Goal: Information Seeking & Learning: Find specific fact

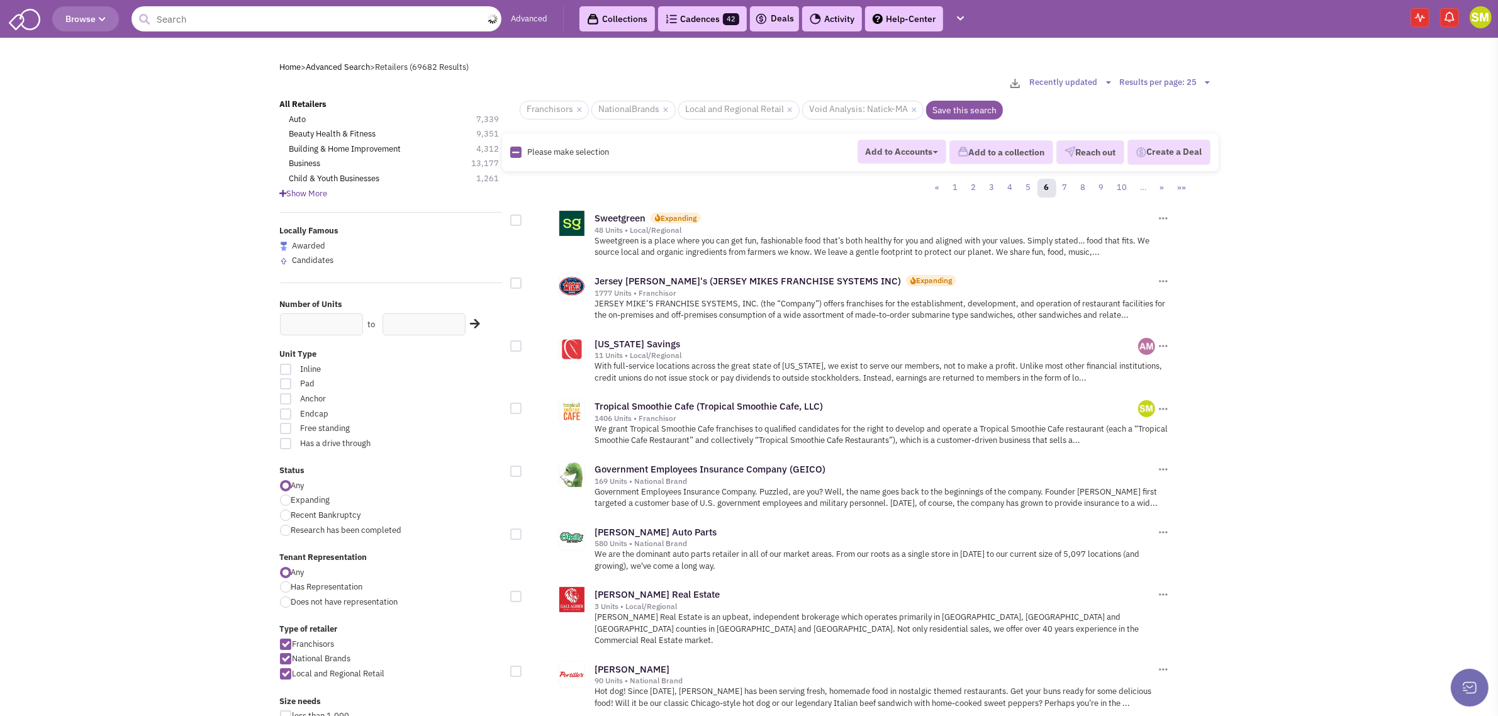
click at [291, 26] on input "text" at bounding box center [316, 18] width 370 height 25
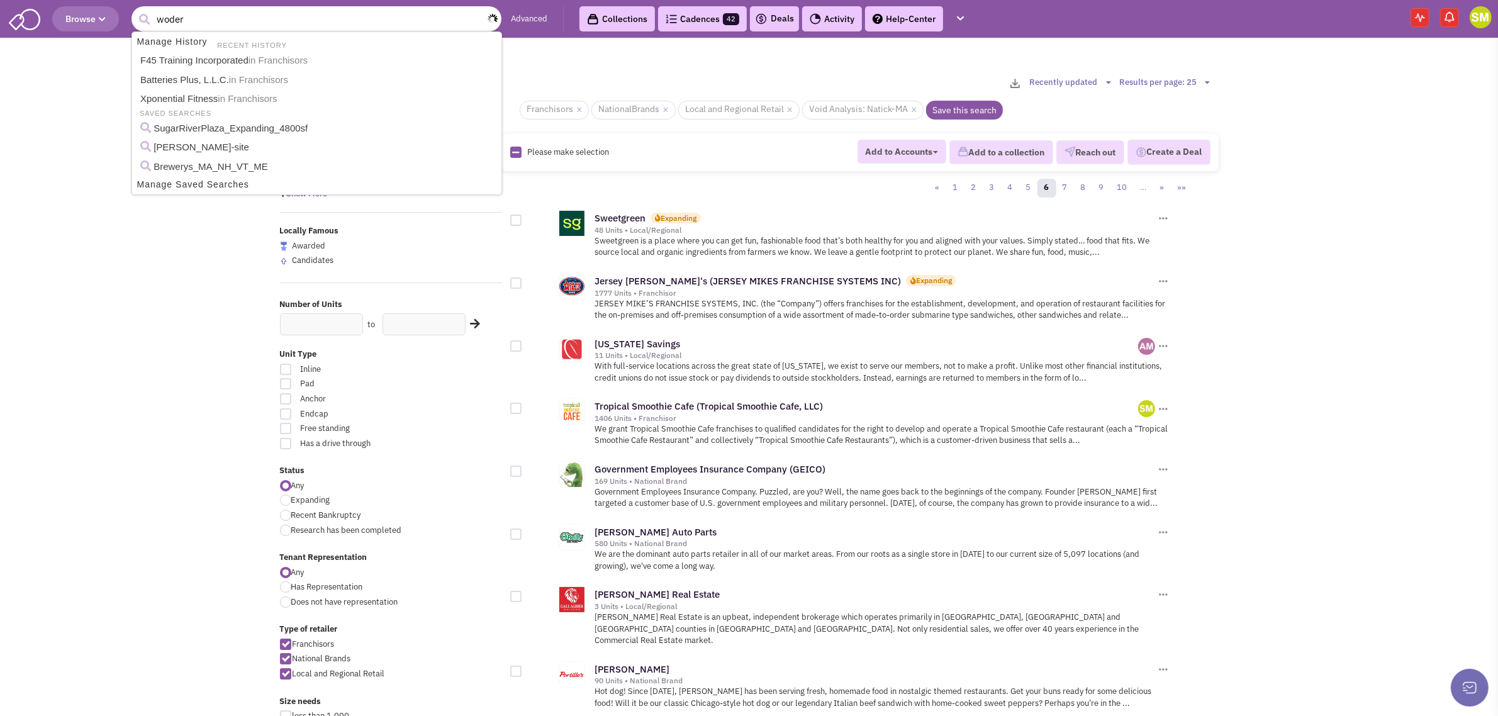
type input "woder"
click at [135, 10] on button "submit" at bounding box center [144, 19] width 19 height 19
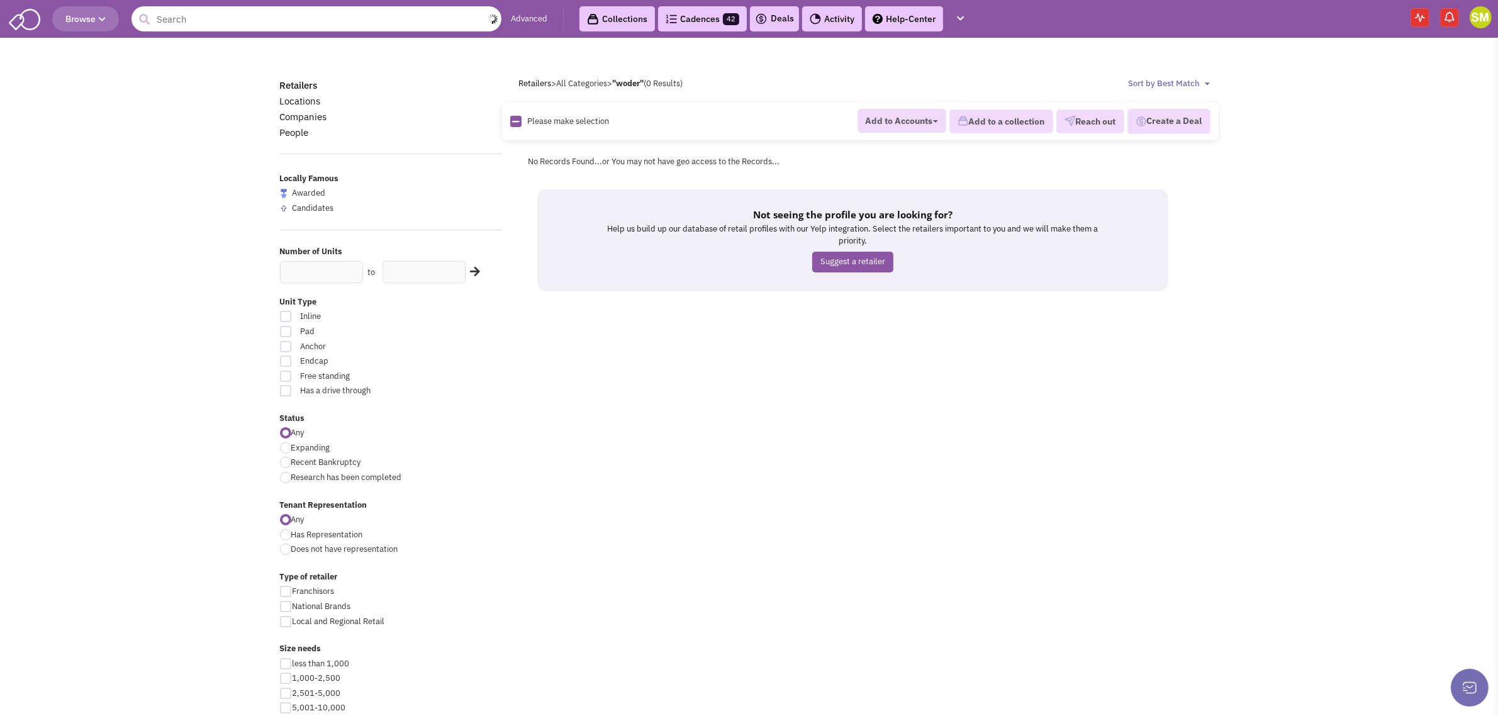
click at [172, 13] on input "text" at bounding box center [316, 18] width 370 height 25
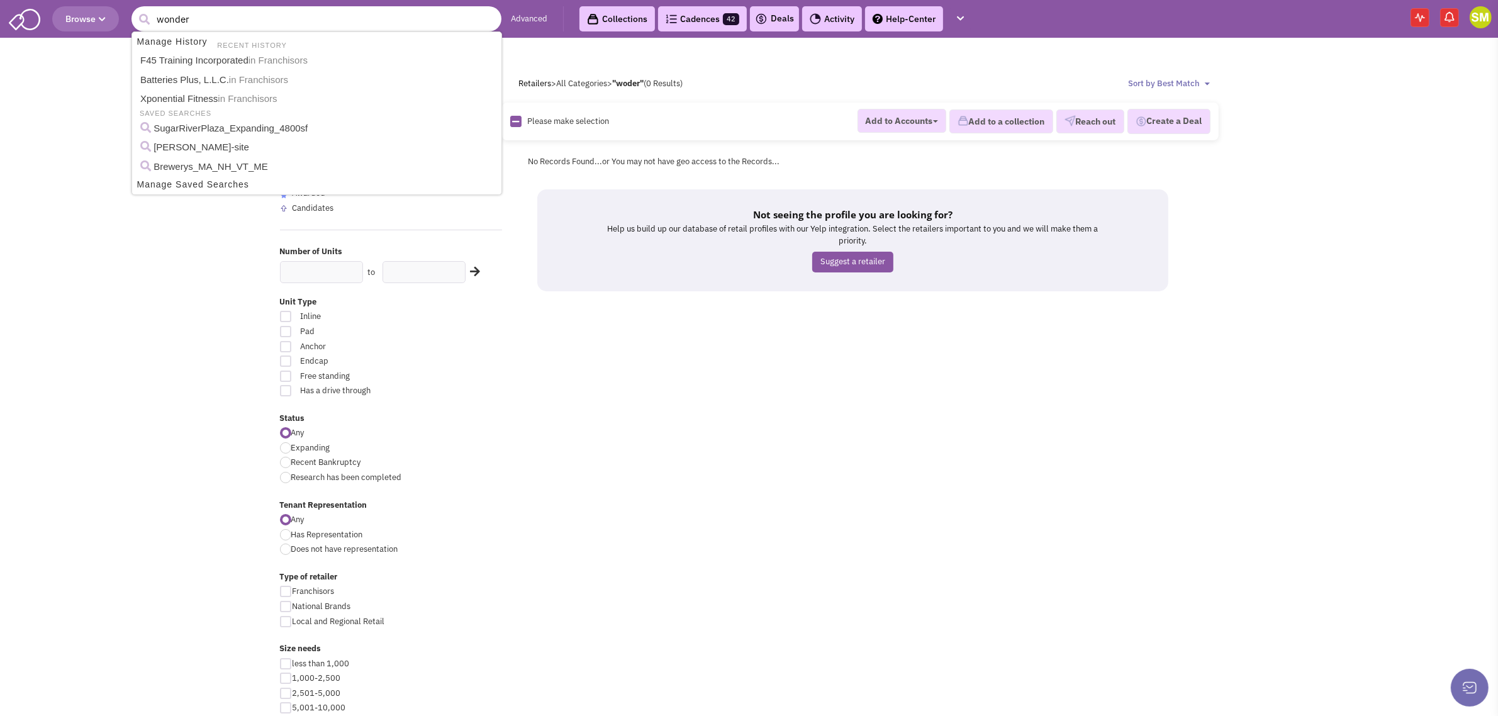
type input "wonder"
click at [135, 10] on button "submit" at bounding box center [144, 19] width 19 height 19
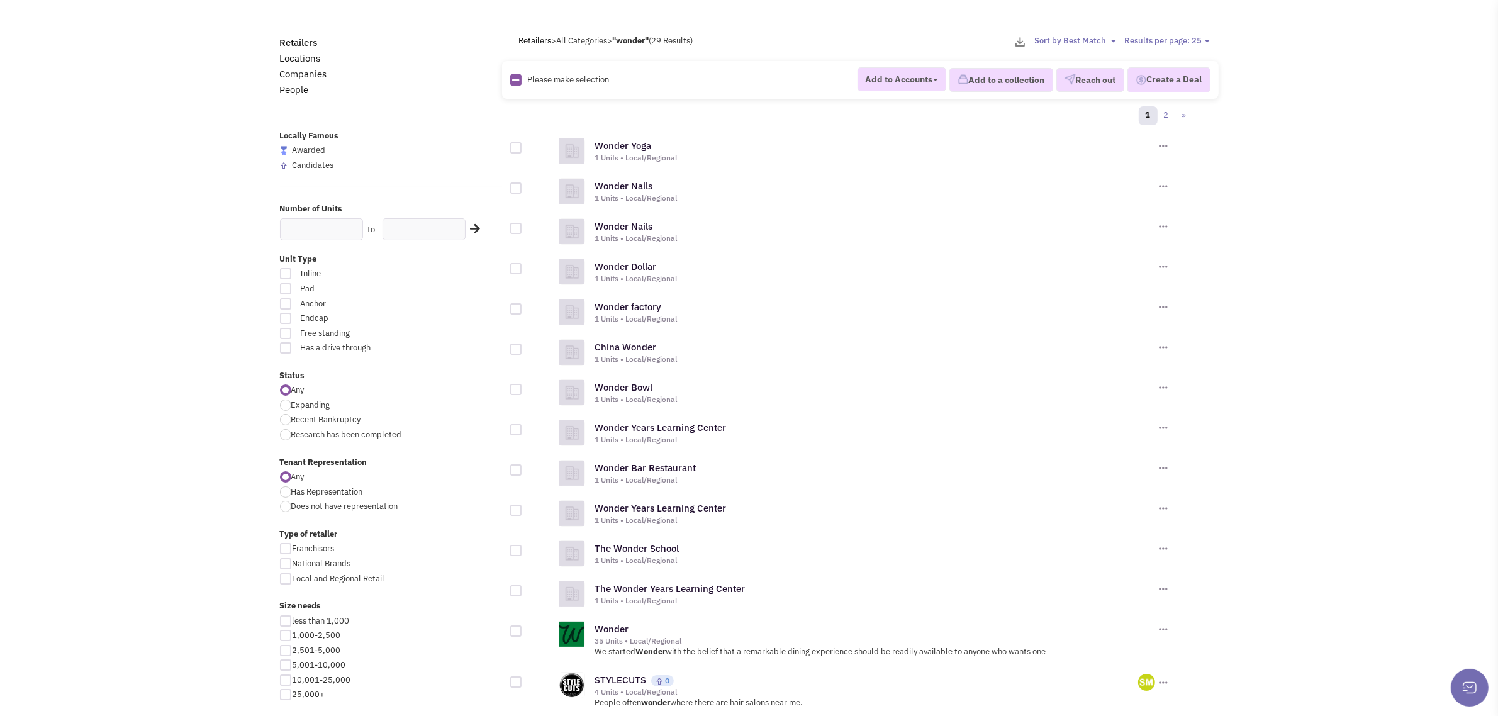
scroll to position [79, 0]
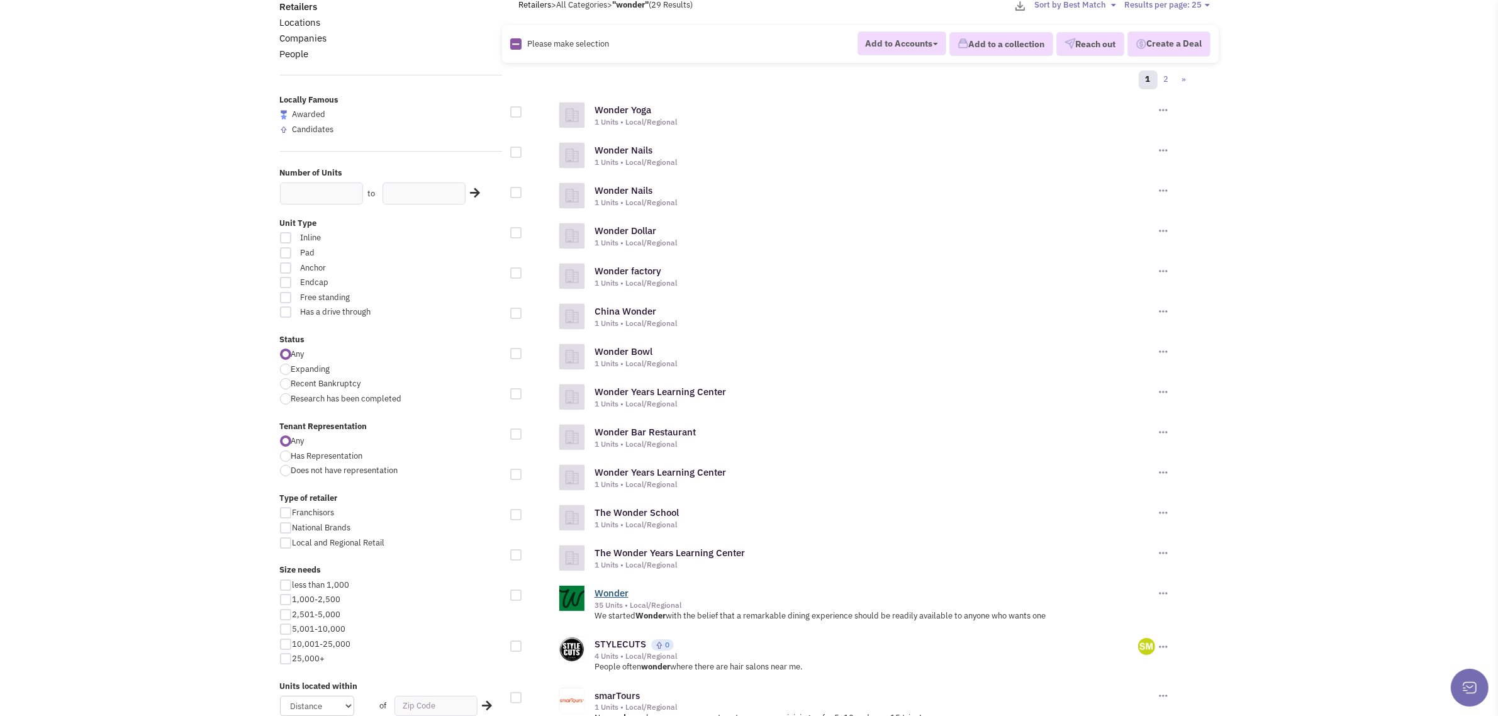
click at [605, 590] on link "Wonder" at bounding box center [611, 593] width 34 height 12
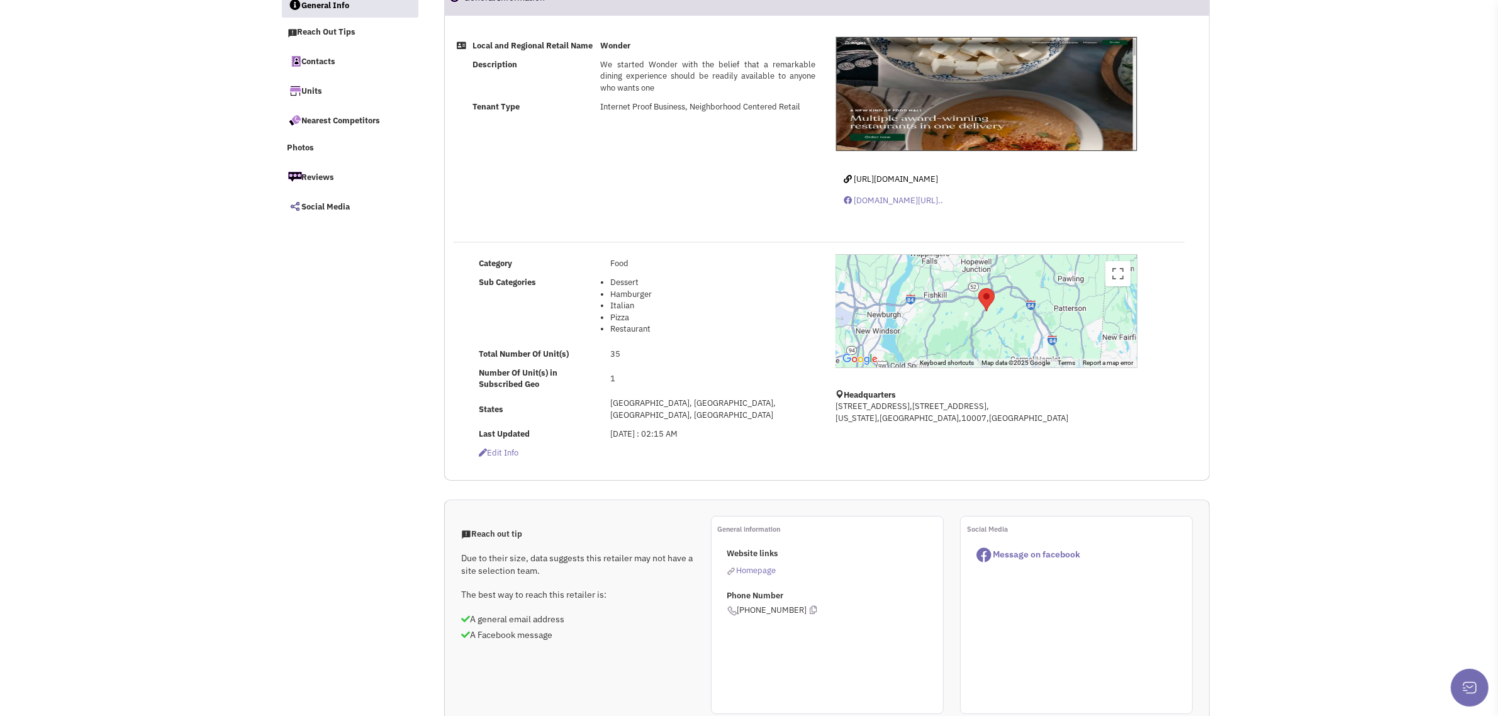
scroll to position [315, 0]
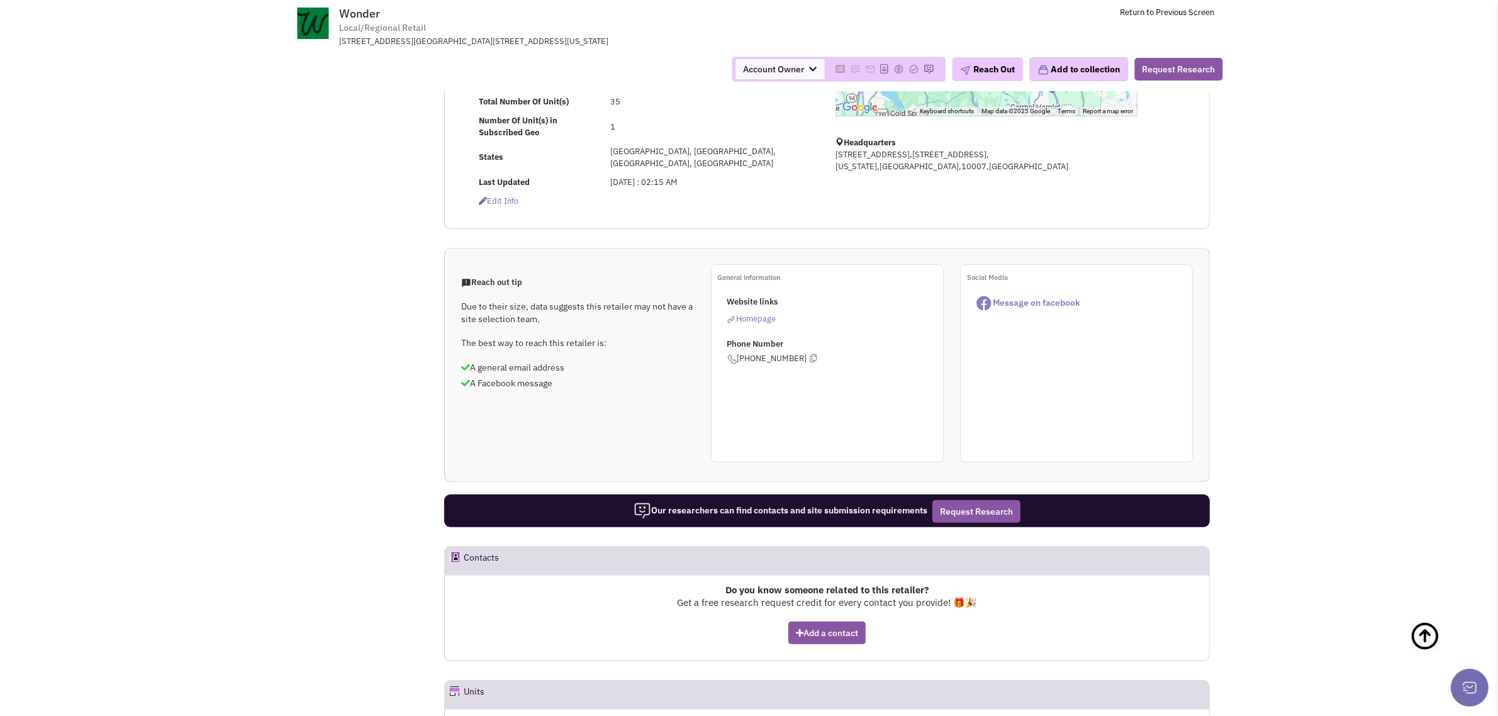
click at [1027, 297] on span "Message on facebook" at bounding box center [1036, 302] width 87 height 11
